Goal: Find specific page/section: Find specific page/section

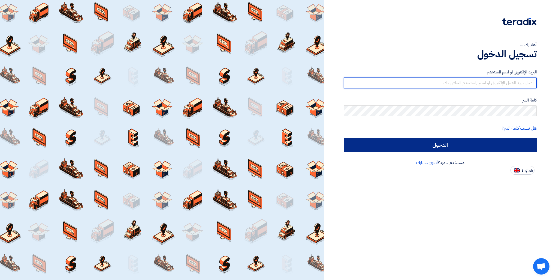
type input "[EMAIL_ADDRESS][DOMAIN_NAME]"
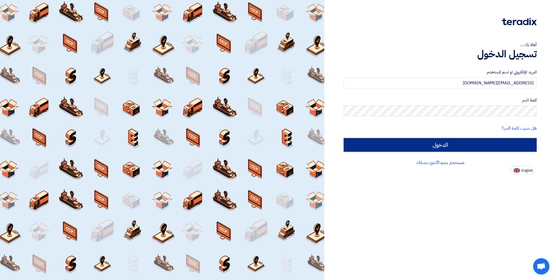
click at [432, 147] on input "الدخول" at bounding box center [440, 145] width 193 height 14
type input "Sign in"
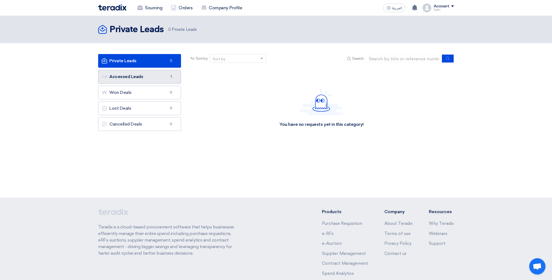
click at [129, 75] on link "Accessed Leads Accessed Leads 1" at bounding box center [139, 77] width 83 height 14
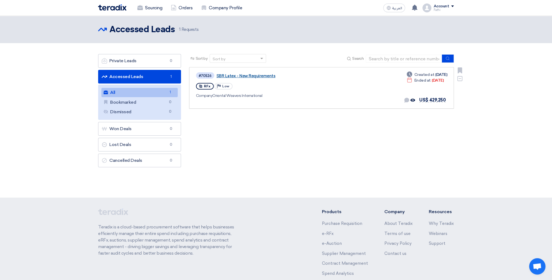
click at [253, 75] on link "SBR Latex - New Requirements" at bounding box center [284, 75] width 136 height 5
